Goal: Information Seeking & Learning: Learn about a topic

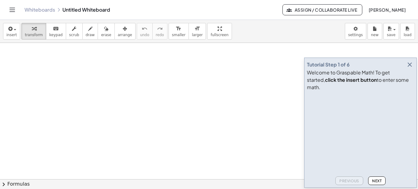
click at [408, 68] on icon "button" at bounding box center [409, 64] width 7 height 7
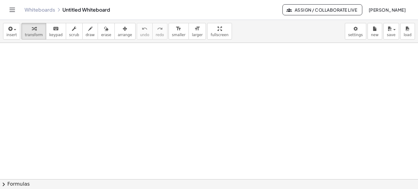
click at [12, 11] on icon "Toggle navigation" at bounding box center [12, 9] width 7 height 7
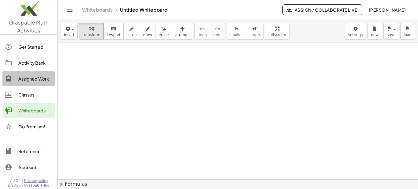
click at [36, 80] on div "Assigned Work" at bounding box center [35, 78] width 34 height 7
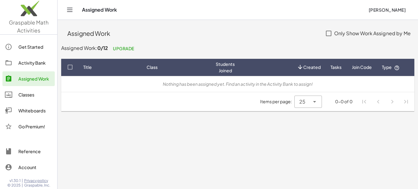
click at [290, 131] on main "Assigned Work Only Show Work Assigned by Me Assigned Work: 0/12 Upgrade Title C…" at bounding box center [238, 94] width 361 height 189
click at [159, 68] on icon at bounding box center [161, 67] width 6 height 6
click at [34, 94] on div "Classes" at bounding box center [35, 94] width 34 height 7
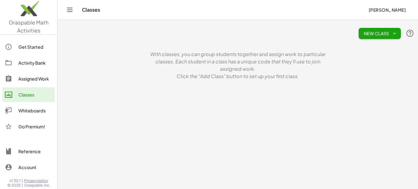
click at [37, 61] on div "Activity Bank" at bounding box center [35, 62] width 34 height 7
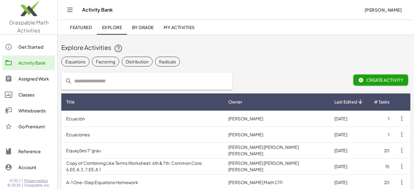
click at [33, 44] on div "Get Started" at bounding box center [35, 46] width 34 height 7
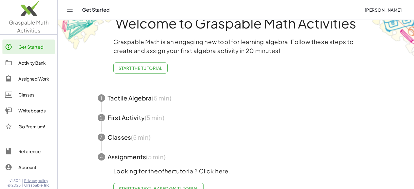
scroll to position [36, 0]
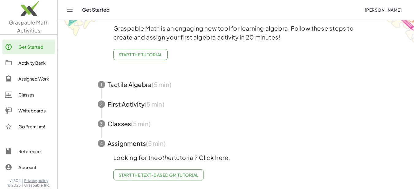
click at [188, 169] on link "Start the Text-based GM Tutorial" at bounding box center [158, 174] width 90 height 11
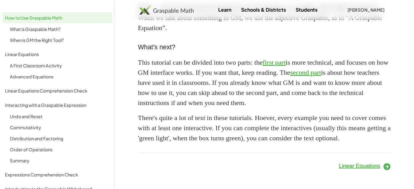
scroll to position [597, 0]
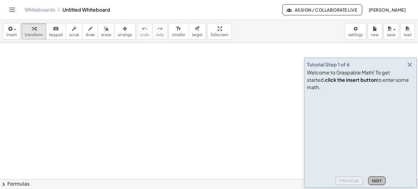
click at [376, 181] on span "Next" at bounding box center [376, 180] width 9 height 5
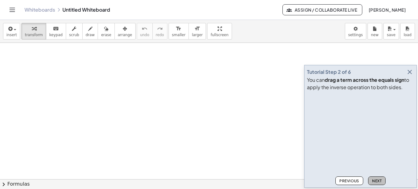
click at [376, 178] on button "Next" at bounding box center [376, 180] width 17 height 9
click at [412, 74] on icon "button" at bounding box center [409, 71] width 7 height 7
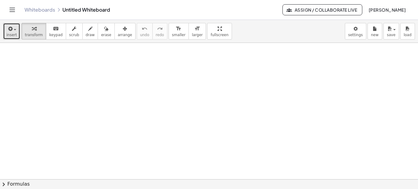
click at [9, 31] on icon "button" at bounding box center [10, 28] width 6 height 7
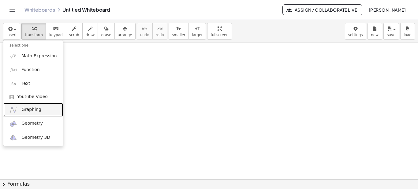
click at [30, 107] on span "Graphing" at bounding box center [31, 110] width 20 height 6
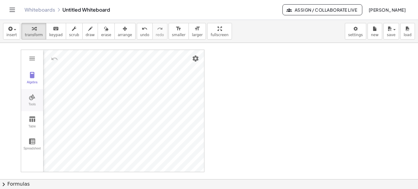
click at [31, 93] on button "Tools" at bounding box center [32, 100] width 22 height 22
click at [61, 105] on button "Point" at bounding box center [60, 106] width 24 height 22
click at [30, 140] on img "Graphing Calculator" at bounding box center [31, 140] width 7 height 7
